Goal: Information Seeking & Learning: Check status

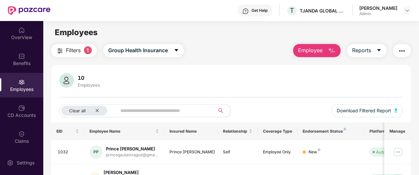
scroll to position [36, 0]
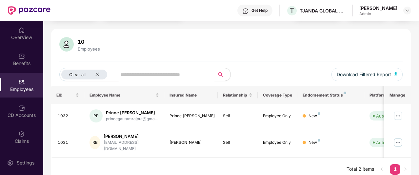
click at [83, 45] on div "10 Employees" at bounding box center [89, 45] width 28 height 14
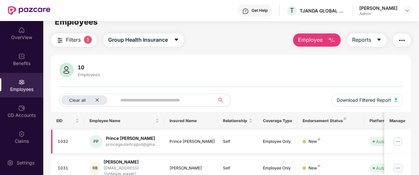
scroll to position [10, 0]
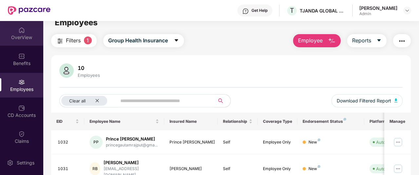
click at [20, 36] on div "OverView" at bounding box center [21, 37] width 43 height 7
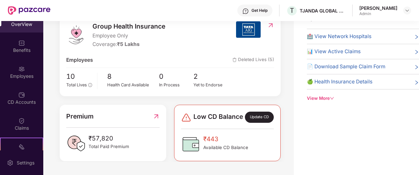
scroll to position [64, 0]
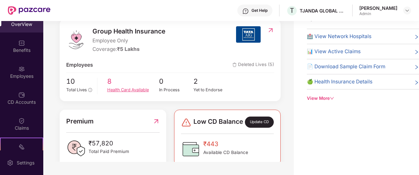
click at [122, 88] on div "Health Card Available" at bounding box center [133, 90] width 52 height 7
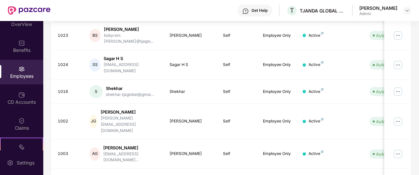
scroll to position [179, 0]
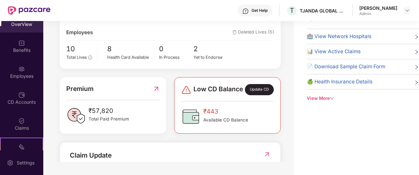
scroll to position [95, 0]
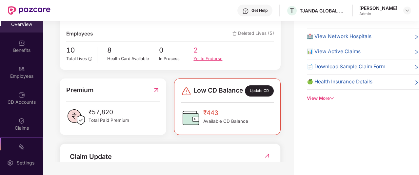
click at [201, 56] on div "Yet to Endorse" at bounding box center [210, 58] width 35 height 7
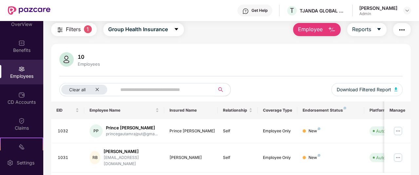
click at [85, 63] on div "Employees" at bounding box center [88, 63] width 25 height 5
click at [83, 61] on div "Employees" at bounding box center [88, 63] width 25 height 5
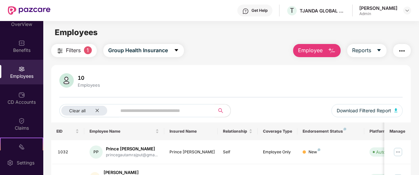
scroll to position [36, 0]
